Goal: Transaction & Acquisition: Subscribe to service/newsletter

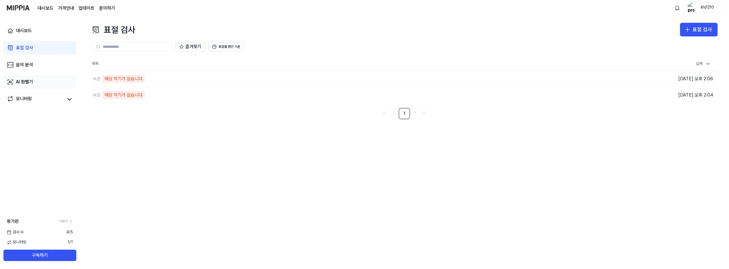
click at [24, 78] on link "AI 판별기" at bounding box center [39, 82] width 73 height 14
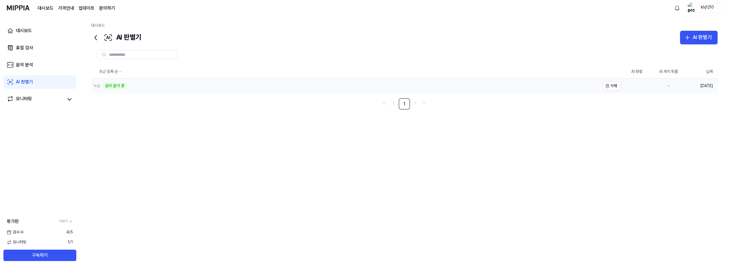
click at [111, 85] on div "음악 분석 중" at bounding box center [115, 86] width 24 height 7
click at [111, 86] on div "음악 분석 중" at bounding box center [115, 86] width 24 height 7
click at [16, 30] on link "대시보드" at bounding box center [39, 31] width 73 height 14
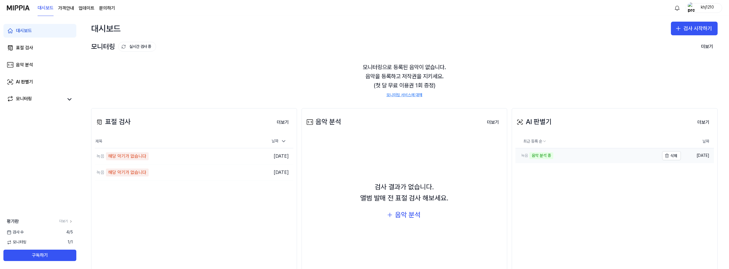
click at [543, 158] on div "음악 분석 중" at bounding box center [542, 155] width 24 height 7
click at [403, 220] on div "음악 분석" at bounding box center [408, 215] width 26 height 11
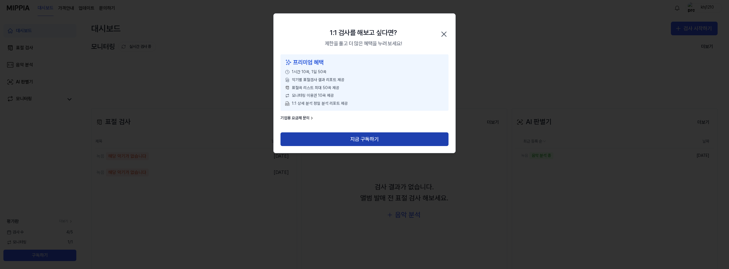
click at [354, 144] on button "지금 구독하기" at bounding box center [365, 139] width 168 height 14
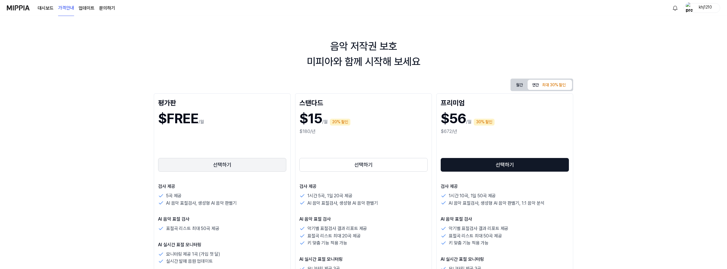
click at [265, 166] on button "선택하기" at bounding box center [222, 165] width 128 height 14
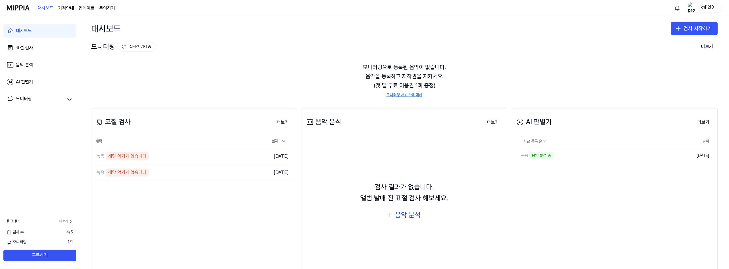
drag, startPoint x: 416, startPoint y: 213, endPoint x: 2, endPoint y: -16, distance: 472.5
click at [2, 0] on html "대시보드 가격안내 업데이트 문의하기 khj1210 대시보드 표절 검사 음악 분석 AI 판별기 모니터링 평가판 더보기 검사 수 4 / 5 모니터…" at bounding box center [364, 134] width 729 height 269
click at [412, 213] on div "음악 분석" at bounding box center [408, 215] width 26 height 11
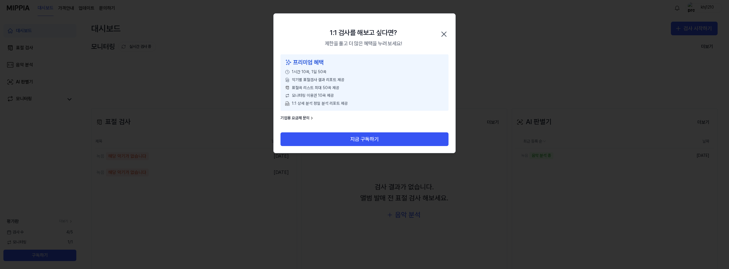
click at [442, 32] on icon "button" at bounding box center [444, 34] width 9 height 9
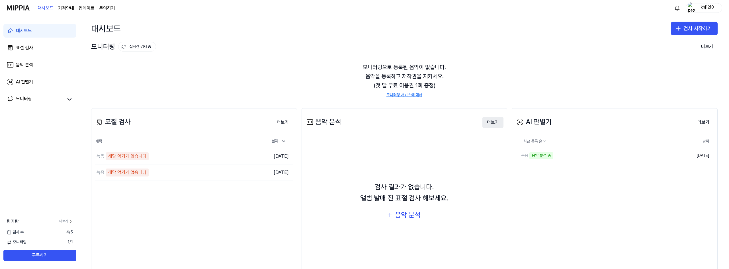
click at [494, 121] on button "더보기" at bounding box center [493, 122] width 21 height 11
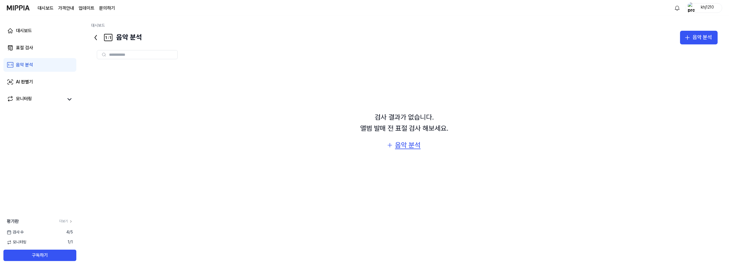
click at [403, 150] on div "음악 분석" at bounding box center [408, 145] width 26 height 11
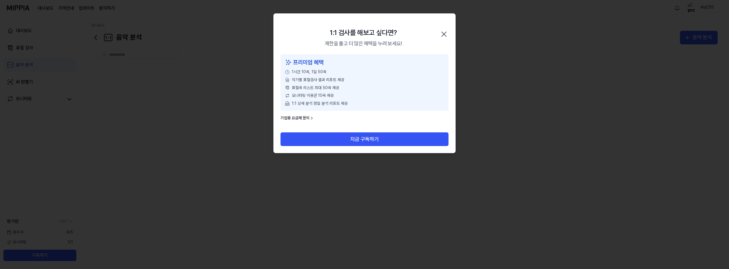
drag, startPoint x: 325, startPoint y: 134, endPoint x: 449, endPoint y: 36, distance: 158.1
click at [449, 37] on div "1:1 검사를 해보고 싶다면? 제한을 풀고 더 많은 혜택을 누려 보세요! 닫기 프리미엄 혜택 1시간 10곡, 1일 50곡 악기별 표절검사 결과…" at bounding box center [365, 83] width 182 height 140
click at [444, 38] on icon "button" at bounding box center [444, 34] width 9 height 9
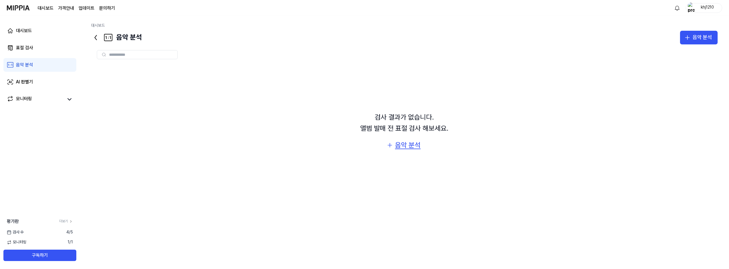
click at [395, 151] on button "음악 분석" at bounding box center [405, 145] width 44 height 14
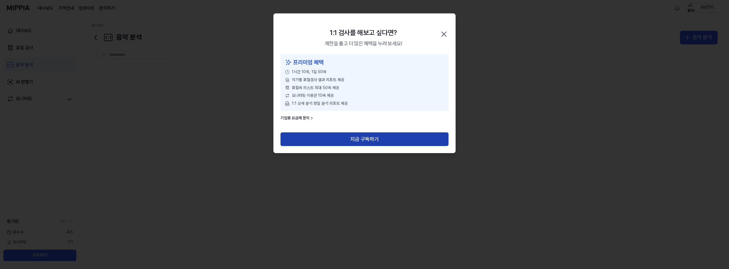
click at [358, 141] on button "지금 구독하기" at bounding box center [365, 139] width 168 height 14
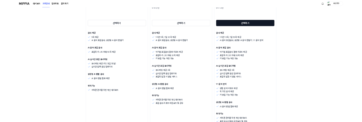
scroll to position [57, 0]
